Goal: Task Accomplishment & Management: Manage account settings

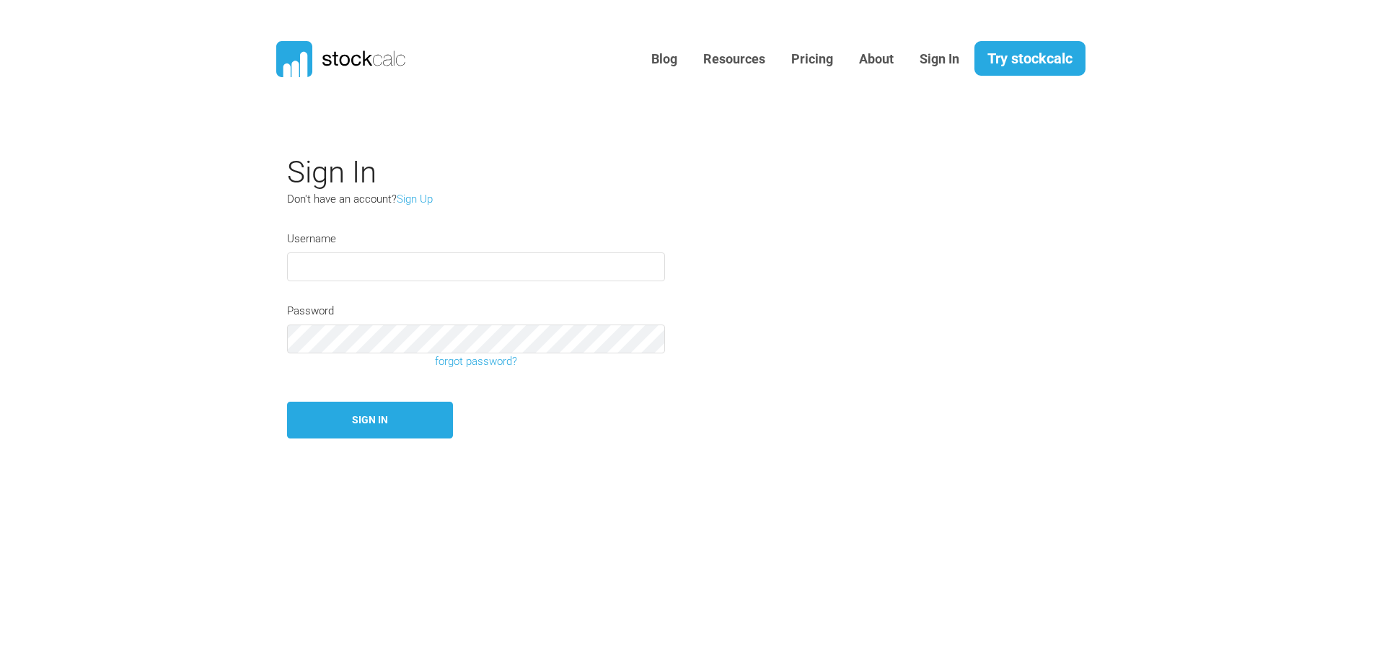
click at [344, 270] on input "text" at bounding box center [476, 266] width 378 height 29
type input "Redpot"
click at [387, 414] on button "Sign In" at bounding box center [370, 420] width 166 height 37
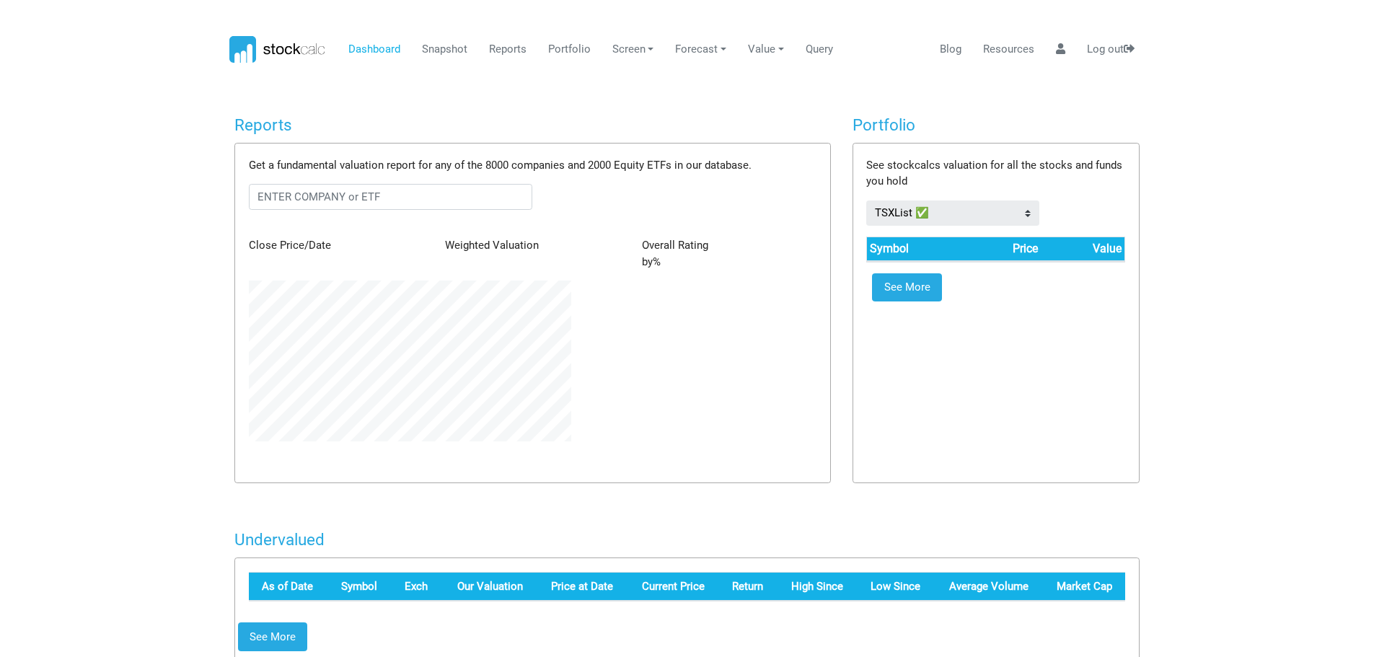
scroll to position [161, 343]
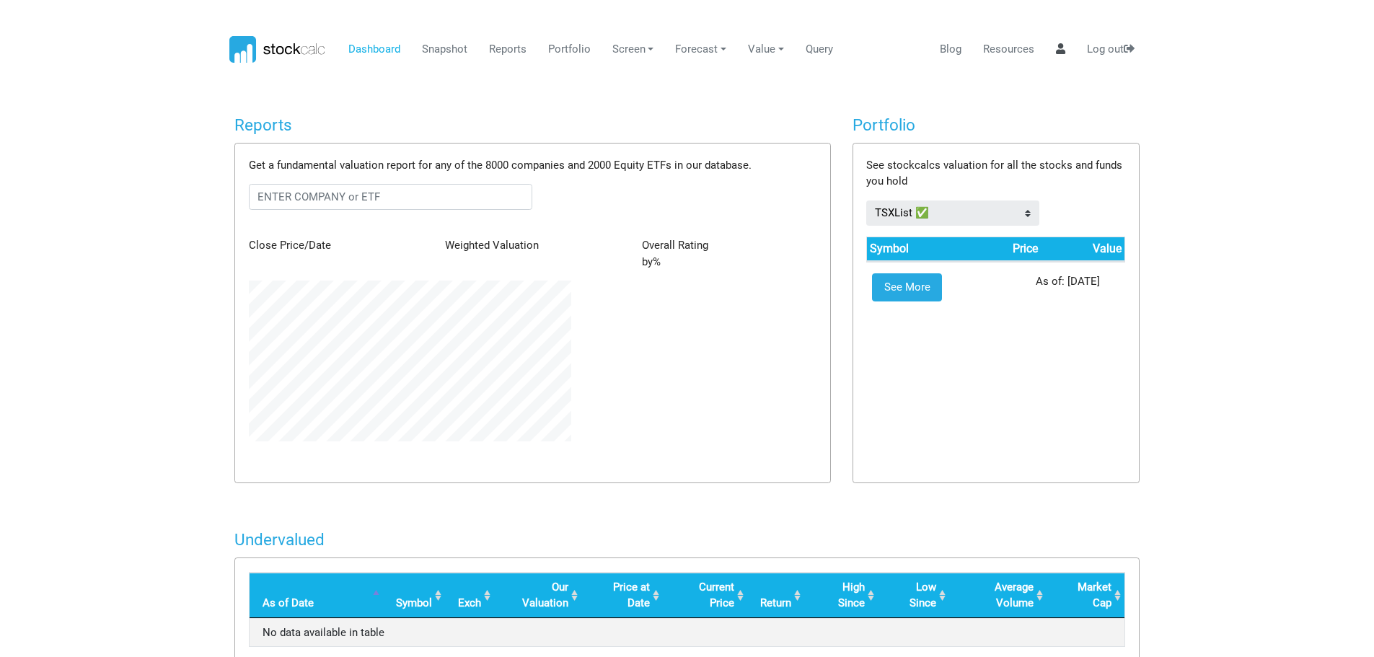
click at [1065, 50] on link at bounding box center [1060, 49] width 20 height 27
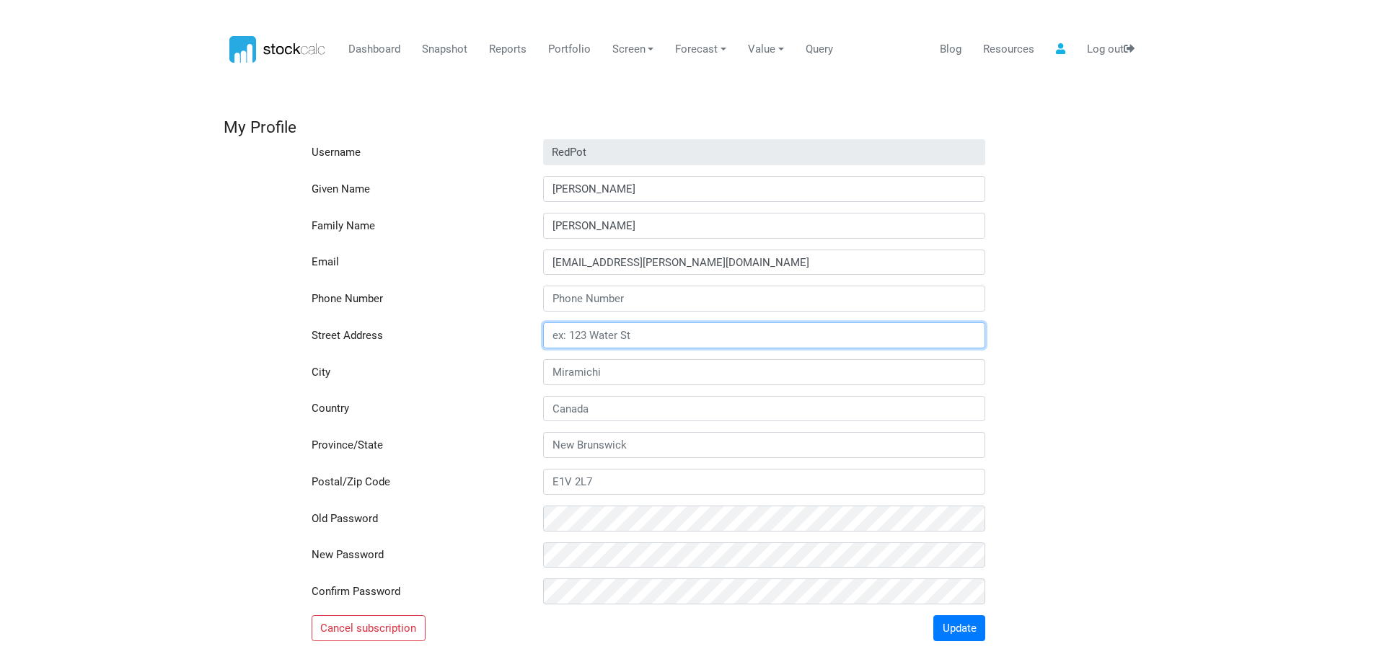
drag, startPoint x: 647, startPoint y: 335, endPoint x: 433, endPoint y: 360, distance: 216.3
click at [433, 360] on div "Username RedPot Given Name [PERSON_NAME] Family Name [GEOGRAPHIC_DATA] Email [E…" at bounding box center [686, 390] width 905 height 502
type input "[STREET_ADDRESS][PERSON_NAME]"
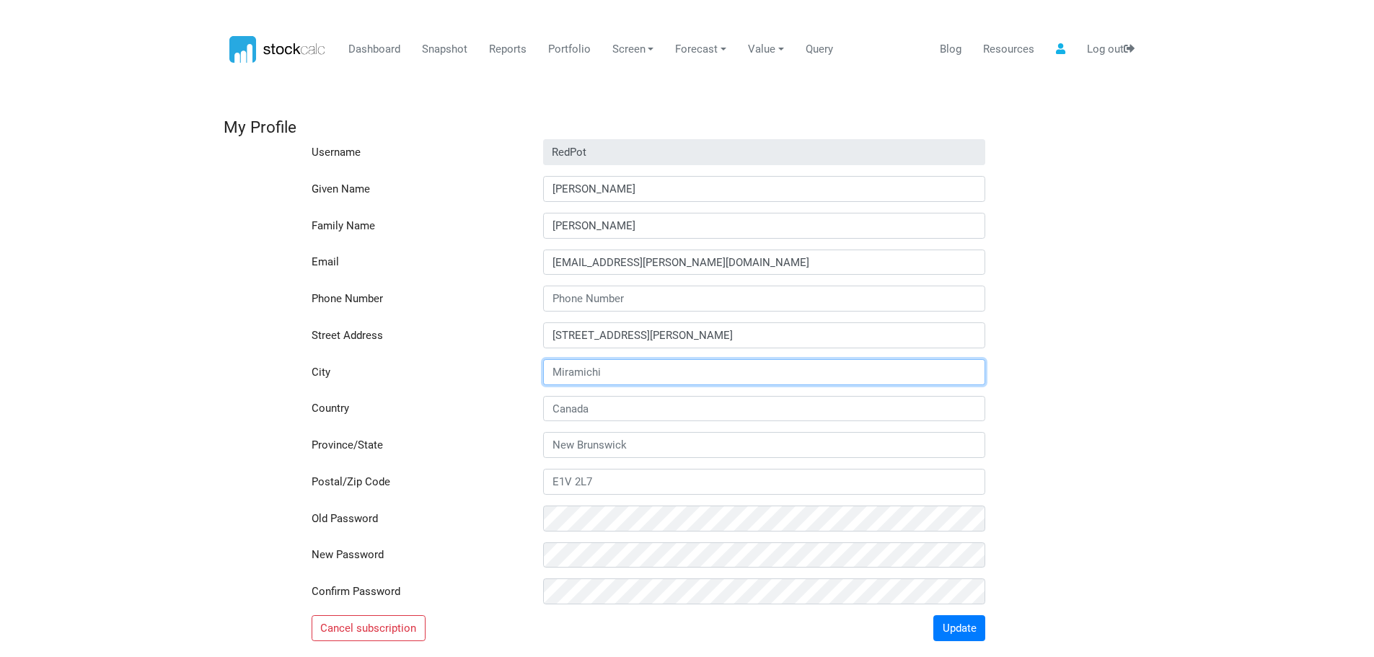
drag, startPoint x: 610, startPoint y: 371, endPoint x: 487, endPoint y: 375, distance: 123.4
click at [487, 375] on div "City" at bounding box center [687, 372] width 927 height 26
drag, startPoint x: 605, startPoint y: 374, endPoint x: 517, endPoint y: 367, distance: 88.3
click at [517, 367] on div "City" at bounding box center [687, 372] width 927 height 26
drag, startPoint x: 642, startPoint y: 373, endPoint x: 596, endPoint y: 371, distance: 46.2
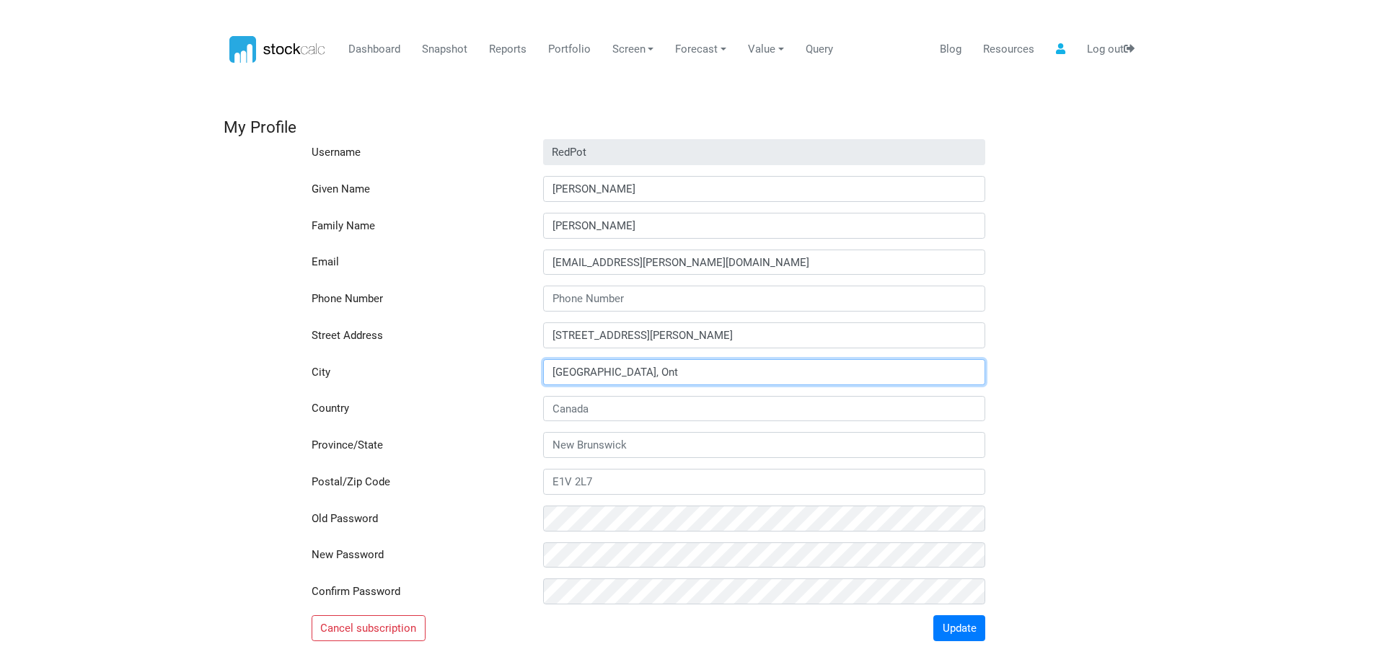
click at [596, 371] on input "[GEOGRAPHIC_DATA], Ont" at bounding box center [764, 372] width 442 height 26
type input "[GEOGRAPHIC_DATA]"
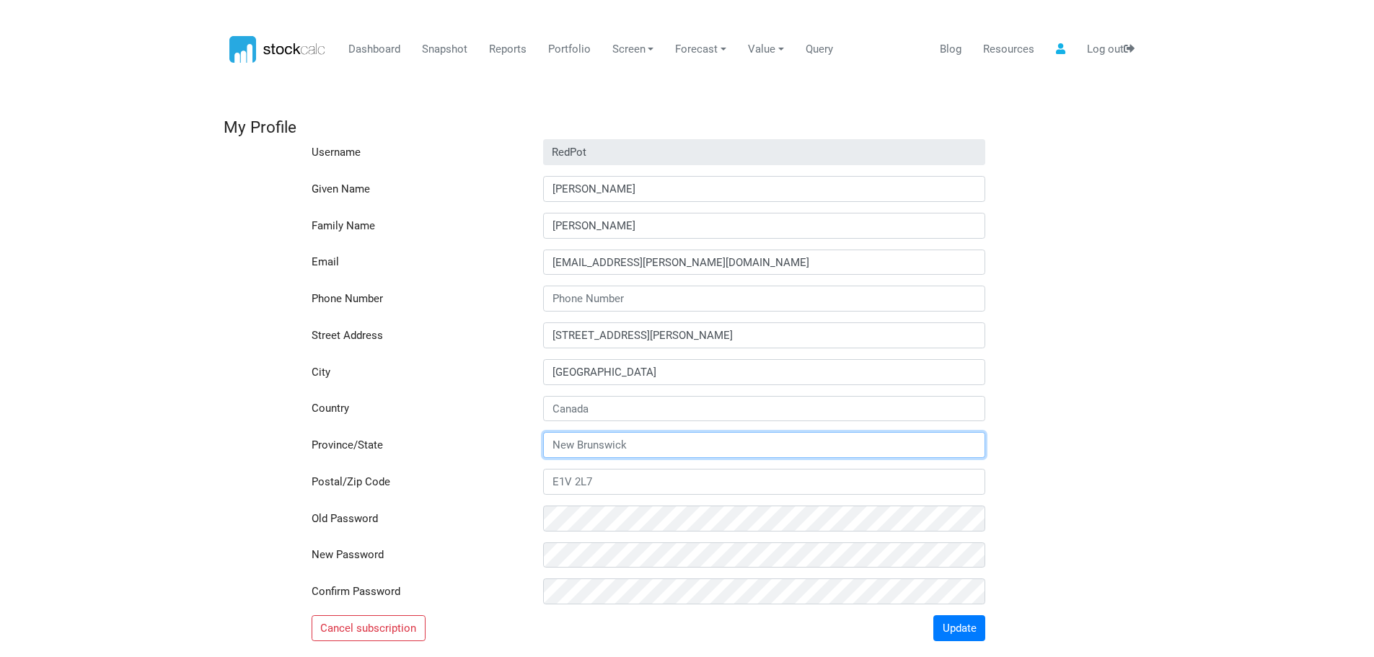
drag, startPoint x: 646, startPoint y: 442, endPoint x: 537, endPoint y: 446, distance: 109.0
click at [538, 446] on div at bounding box center [764, 445] width 464 height 26
type input "[GEOGRAPHIC_DATA]"
drag, startPoint x: 608, startPoint y: 487, endPoint x: 445, endPoint y: 477, distance: 163.3
click at [445, 477] on div "Postal/Zip Code" at bounding box center [687, 482] width 927 height 26
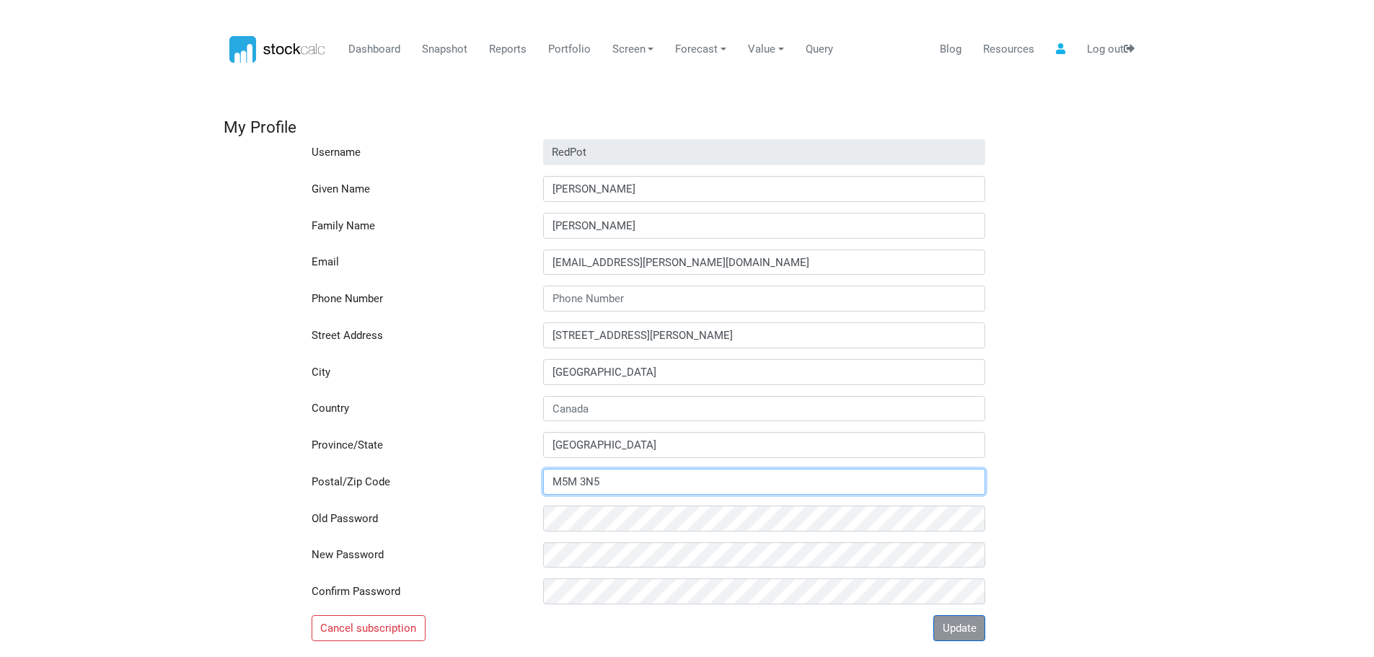
type input "M5M 3N5"
click at [957, 625] on button "Update" at bounding box center [959, 628] width 52 height 26
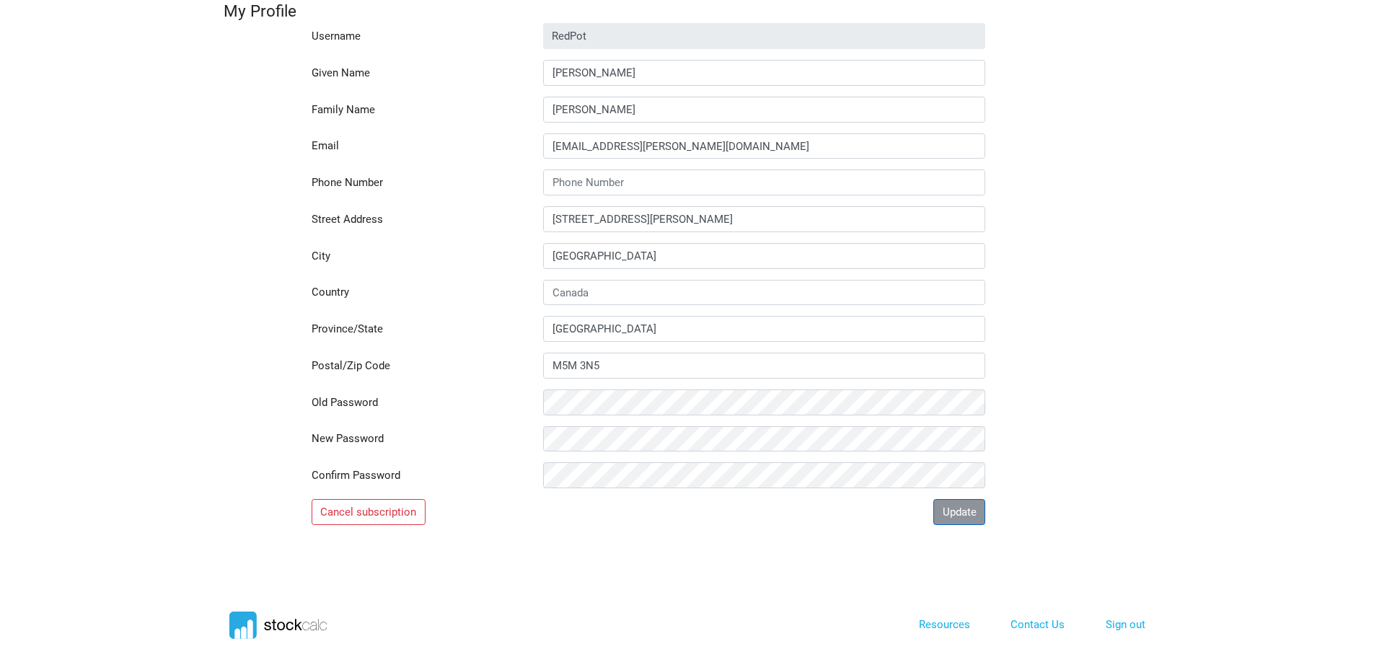
scroll to position [120, 0]
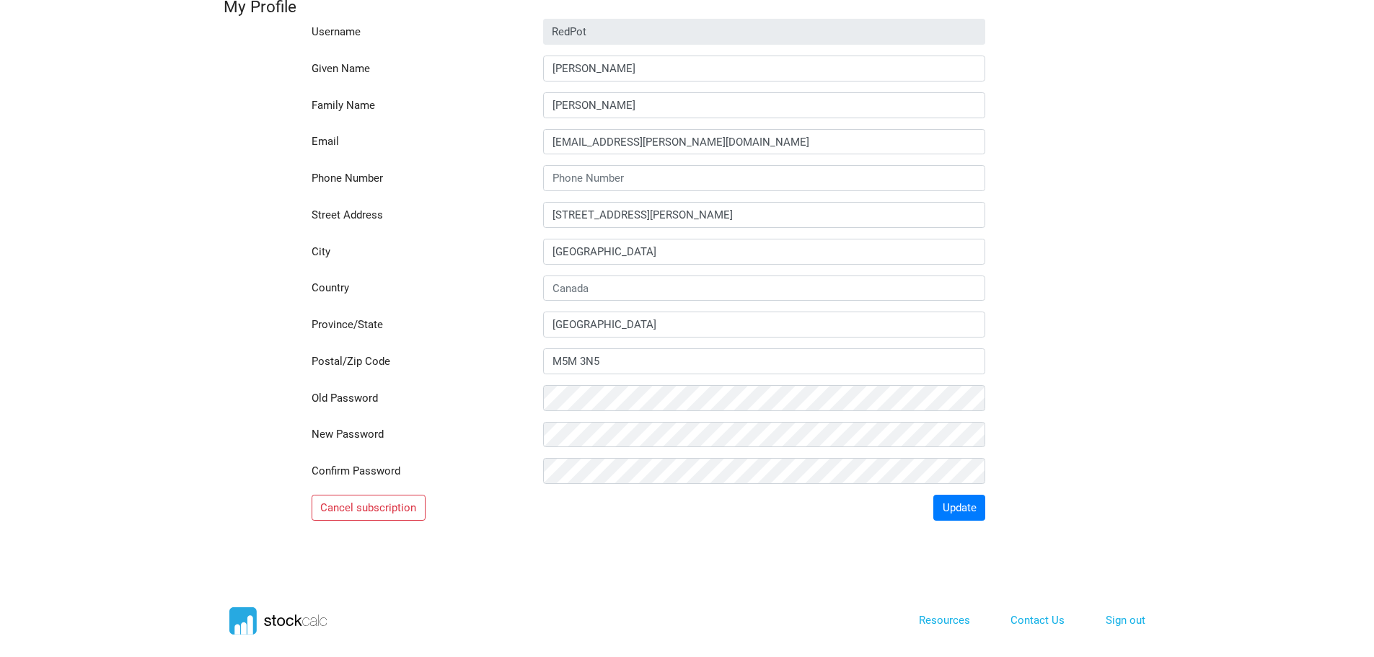
drag, startPoint x: 546, startPoint y: 412, endPoint x: 1171, endPoint y: 170, distance: 670.4
click at [1171, 170] on body "Dashboard Snapshot Reports Portfolio Screen Stock Screener Sector ETF Industry …" at bounding box center [687, 208] width 1374 height 657
click at [958, 510] on button "Update" at bounding box center [959, 508] width 52 height 26
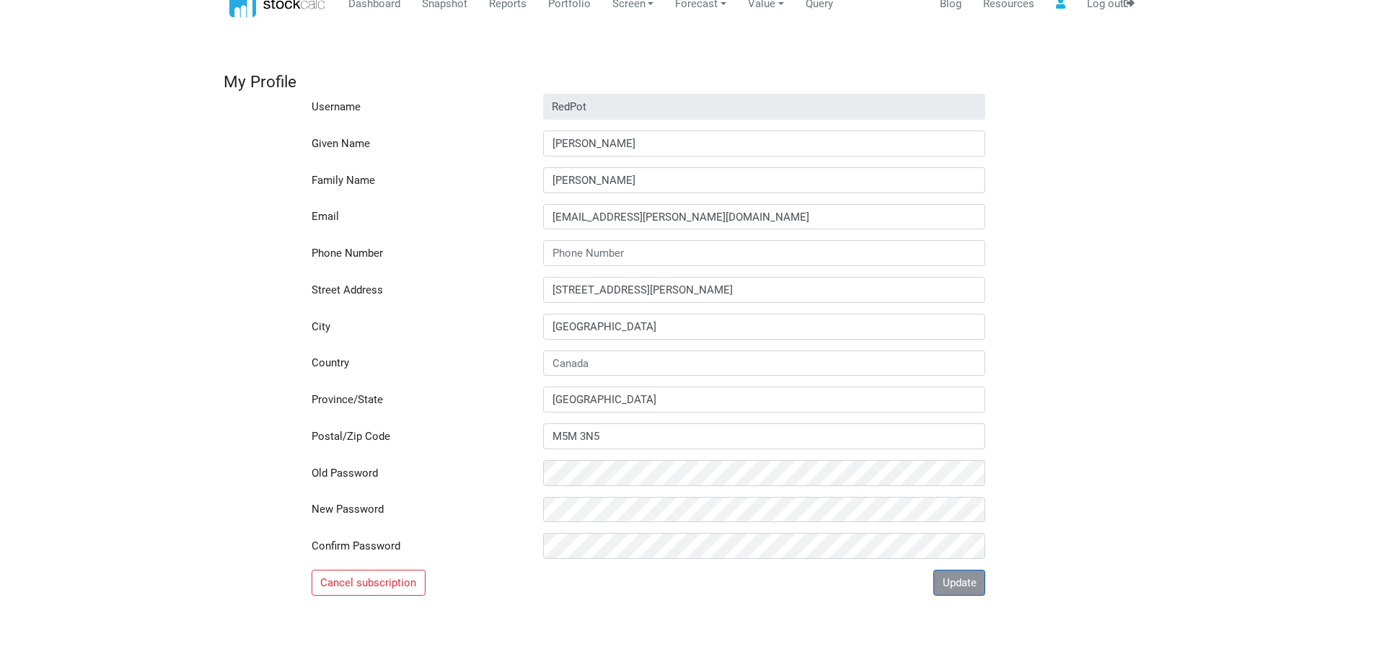
scroll to position [0, 0]
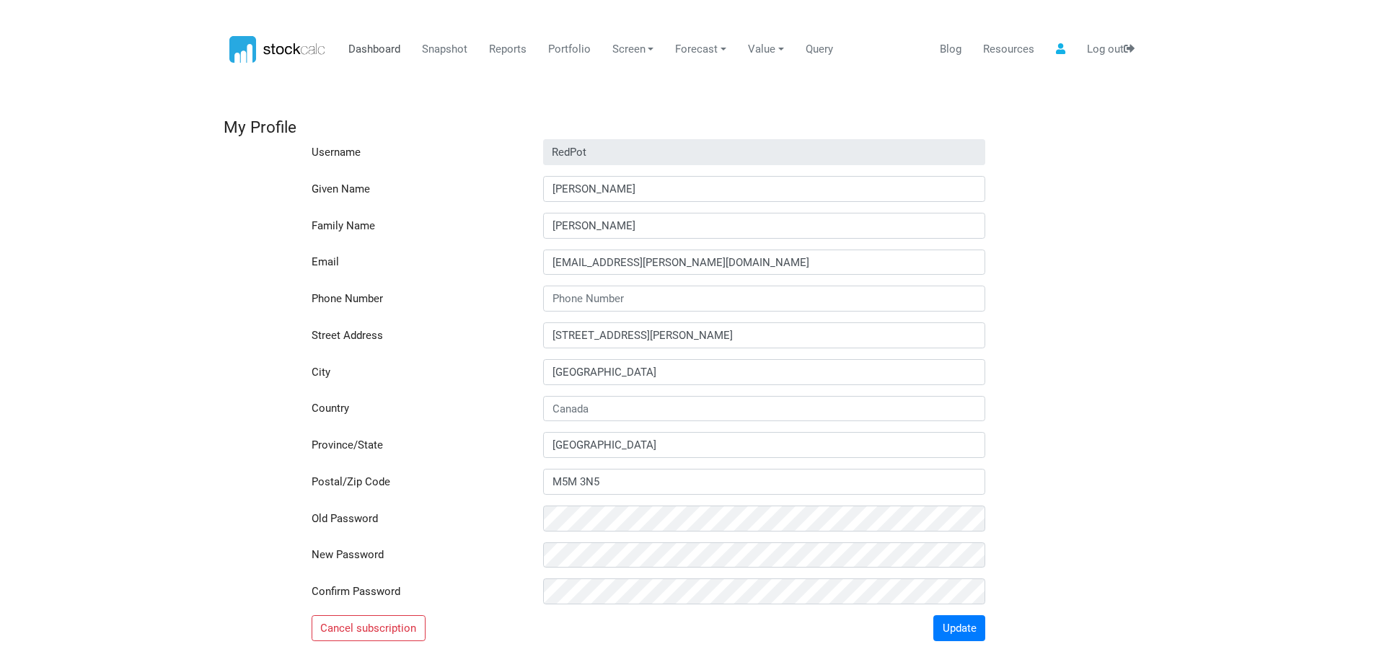
click at [379, 45] on link "Dashboard" at bounding box center [373, 49] width 63 height 27
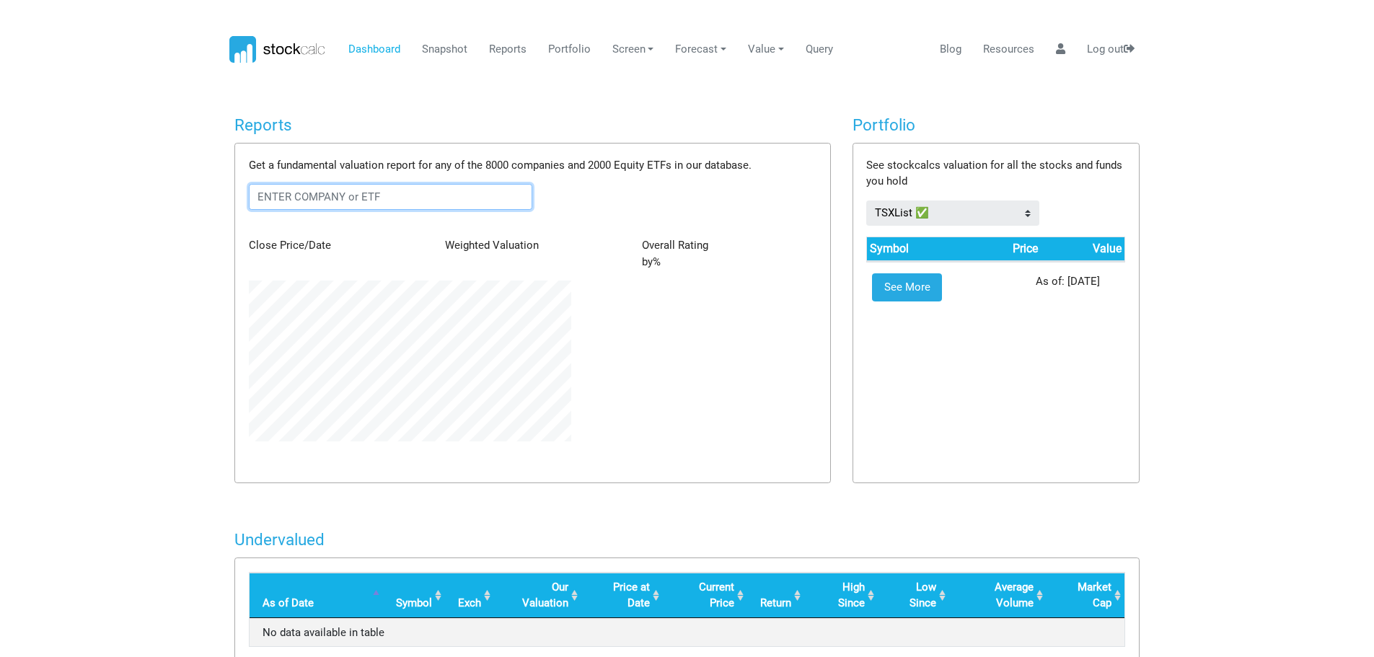
click at [287, 192] on input "text" at bounding box center [391, 197] width 284 height 26
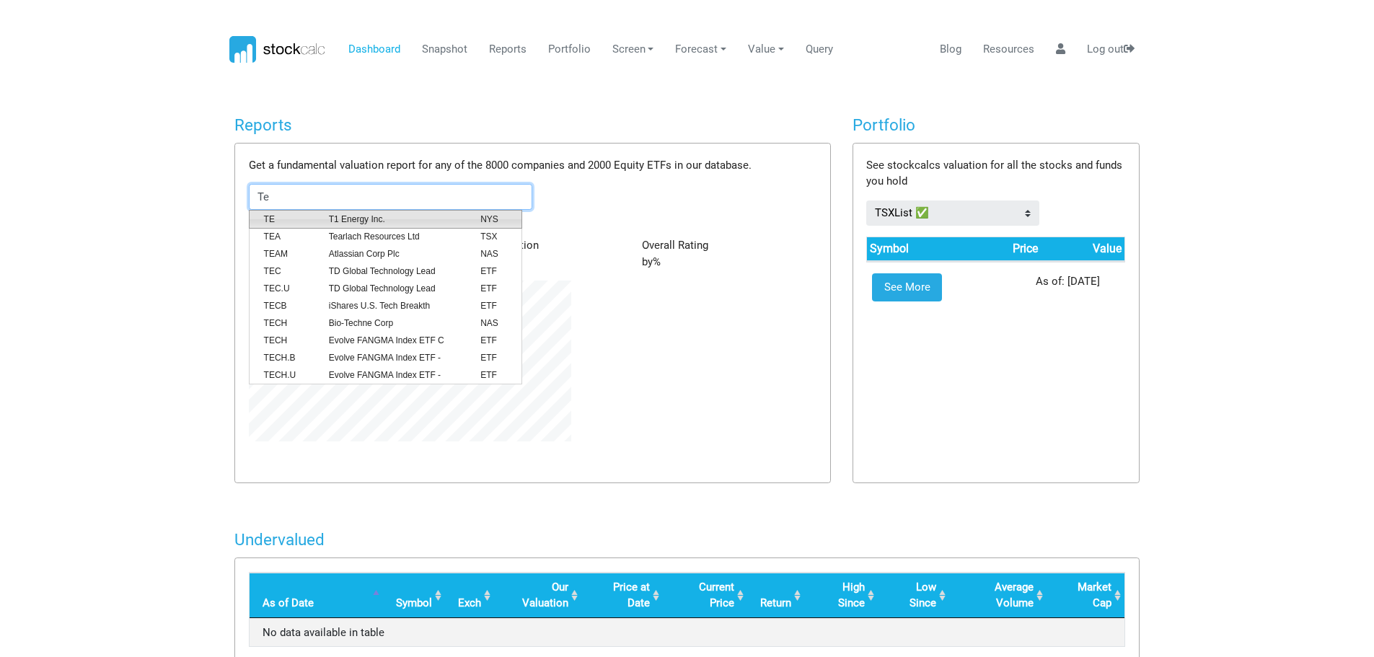
click at [384, 214] on span "T1 Energy Inc." at bounding box center [393, 219] width 151 height 13
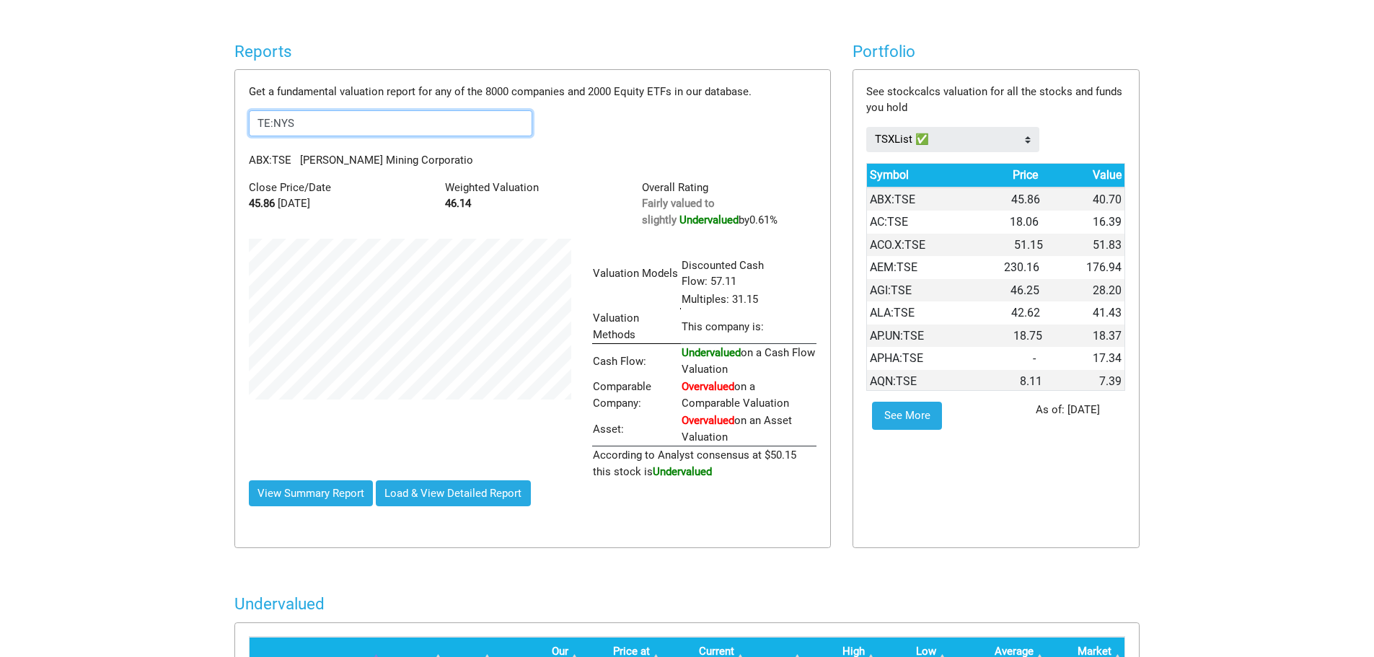
scroll to position [72, 0]
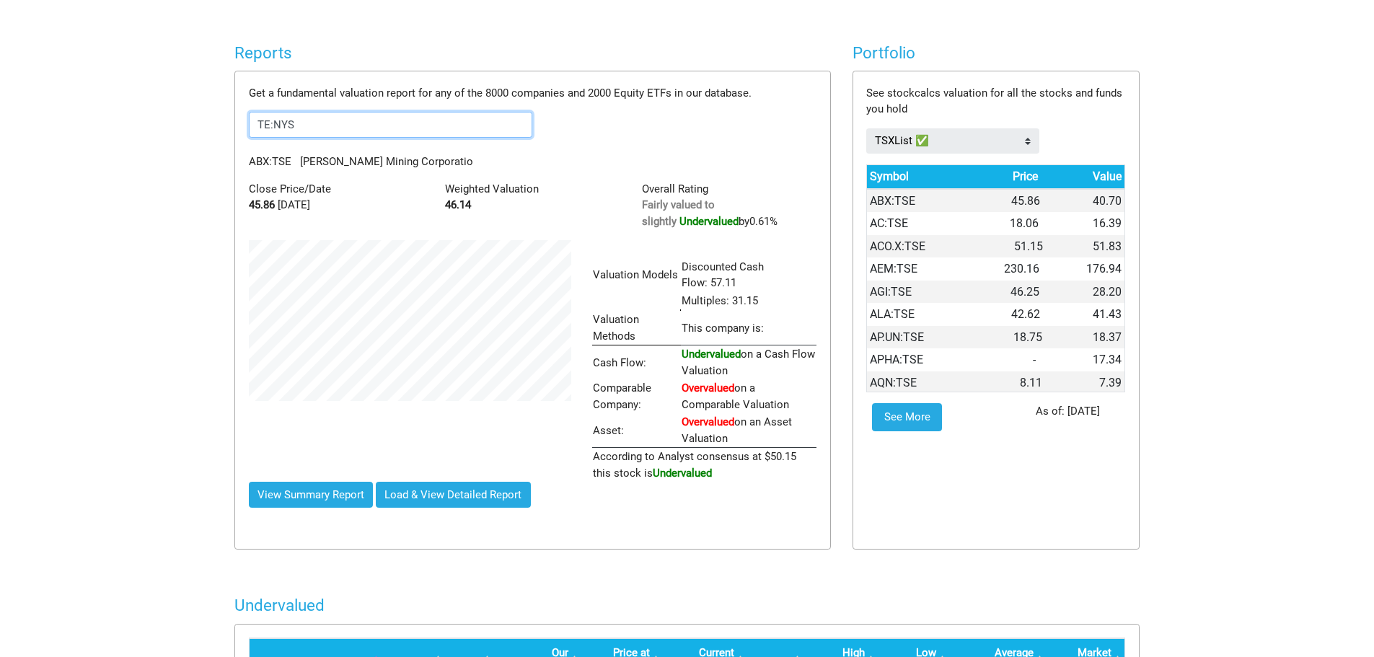
click at [332, 122] on input "TE:NYS" at bounding box center [391, 125] width 284 height 26
type input "TE:NYS"
